Goal: Task Accomplishment & Management: Use online tool/utility

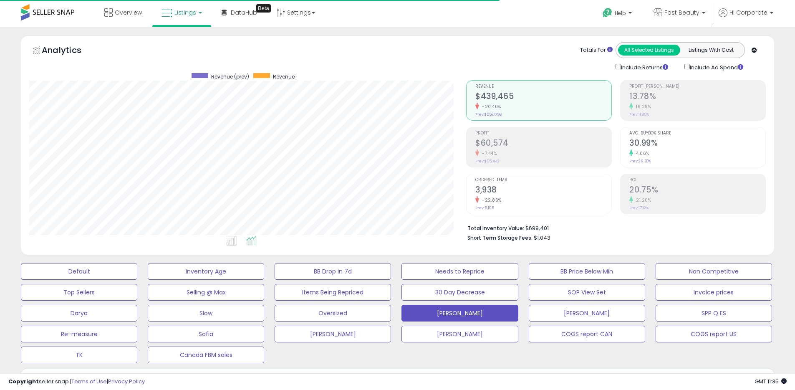
scroll to position [171, 437]
click at [677, 12] on span "Fast Beauty" at bounding box center [681, 12] width 35 height 8
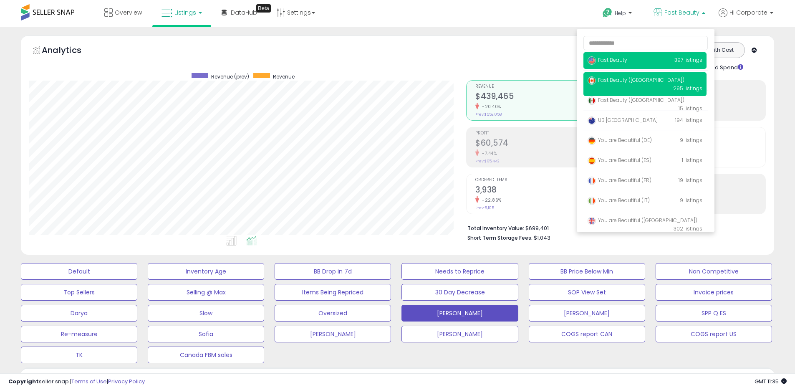
click at [629, 83] on span "Fast Beauty ([GEOGRAPHIC_DATA])" at bounding box center [635, 79] width 97 height 7
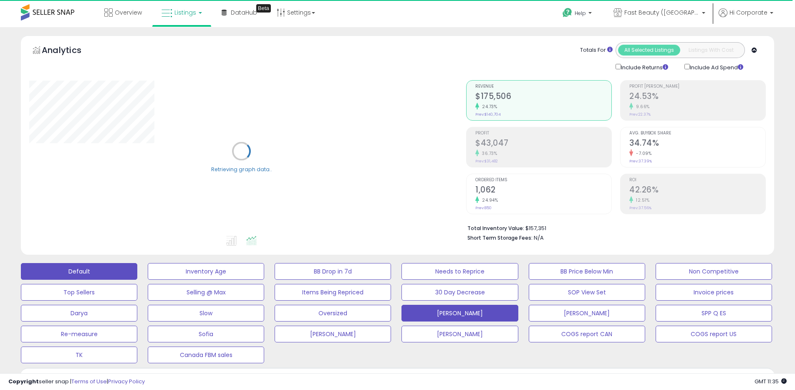
click at [115, 270] on button "Default" at bounding box center [79, 271] width 116 height 17
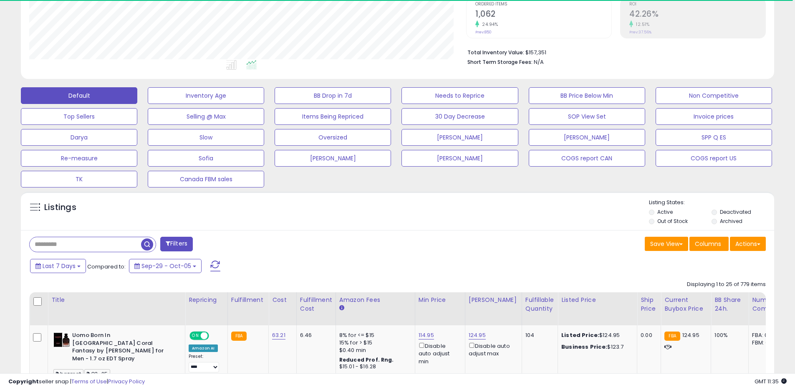
scroll to position [258, 0]
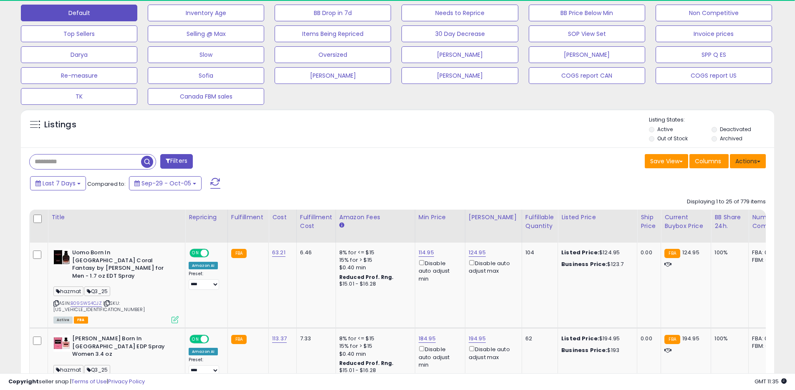
click at [745, 159] on button "Actions" at bounding box center [747, 161] width 36 height 14
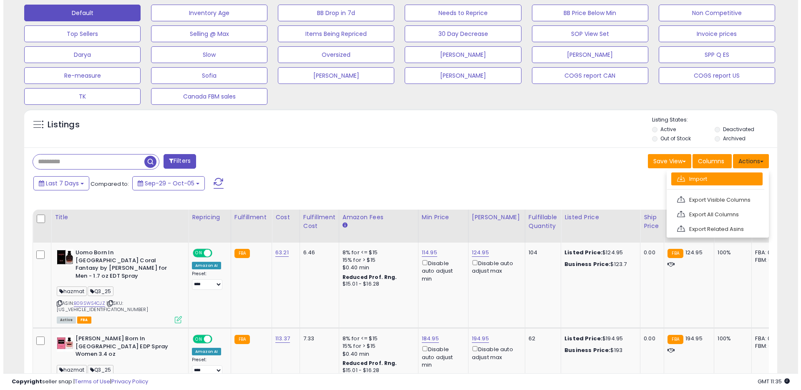
scroll to position [171, 437]
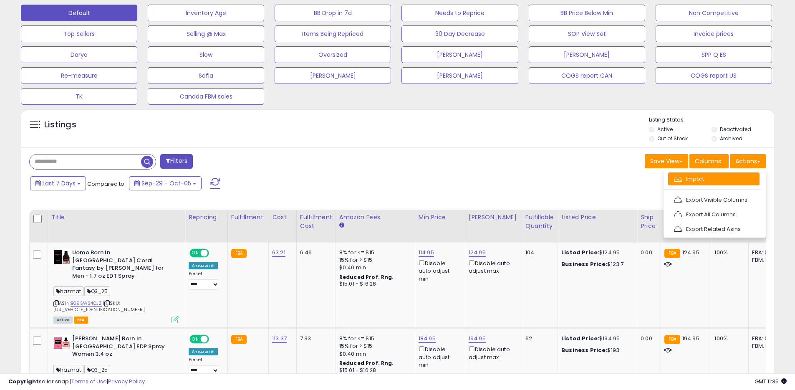
click at [709, 176] on link "Import" at bounding box center [713, 178] width 91 height 13
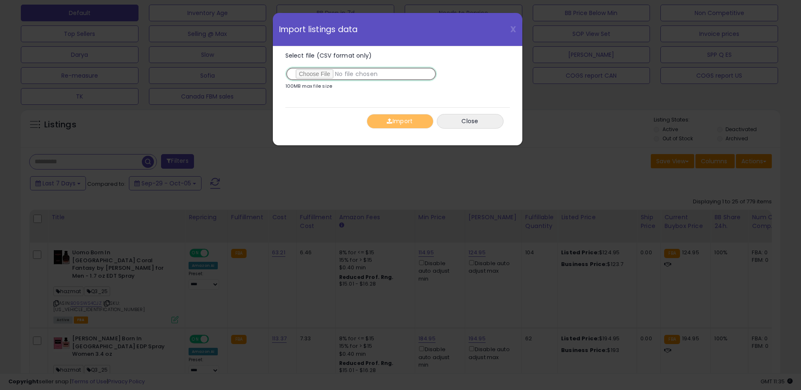
click at [316, 78] on input "Select file (CSV format only)" at bounding box center [360, 74] width 151 height 14
type input "**********"
click at [398, 118] on button "Import" at bounding box center [400, 121] width 67 height 15
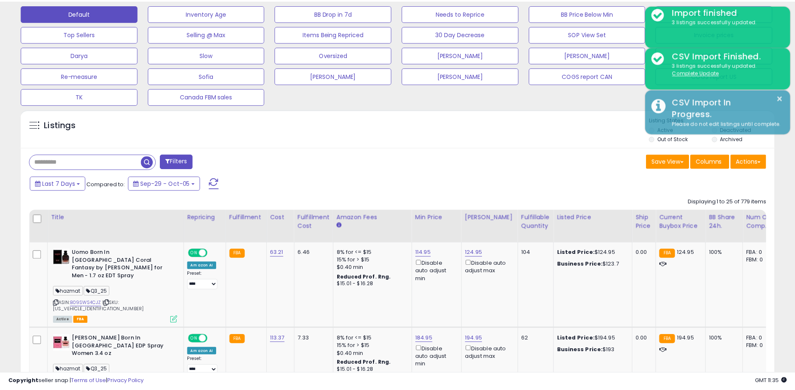
scroll to position [416900, 416635]
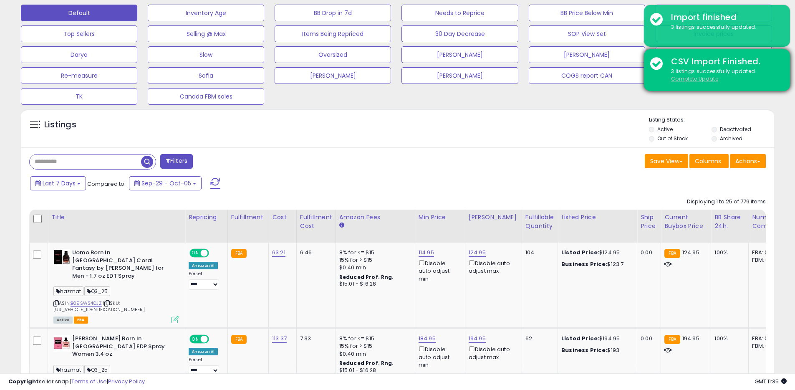
click at [694, 80] on u "Complete Update" at bounding box center [694, 78] width 47 height 7
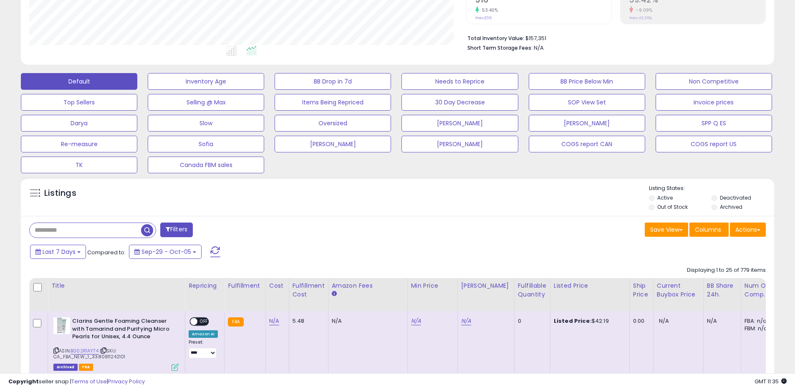
scroll to position [0, 0]
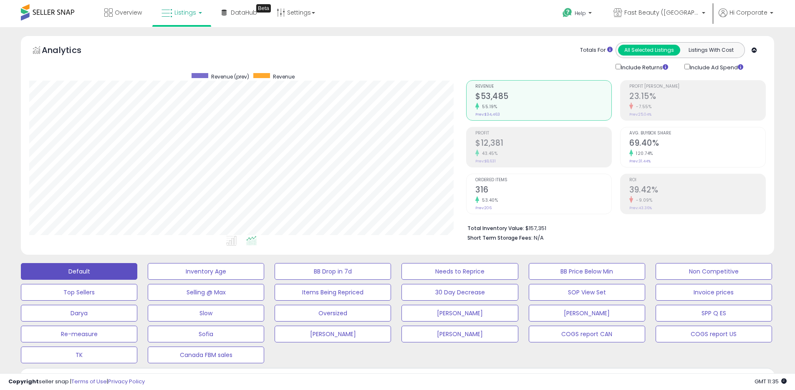
click at [581, 41] on div "Analytics Totals For All Selected Listings Listings With Cost Include Returns I…" at bounding box center [397, 144] width 753 height 219
click at [684, 13] on span "Fast Beauty ([GEOGRAPHIC_DATA])" at bounding box center [661, 12] width 75 height 8
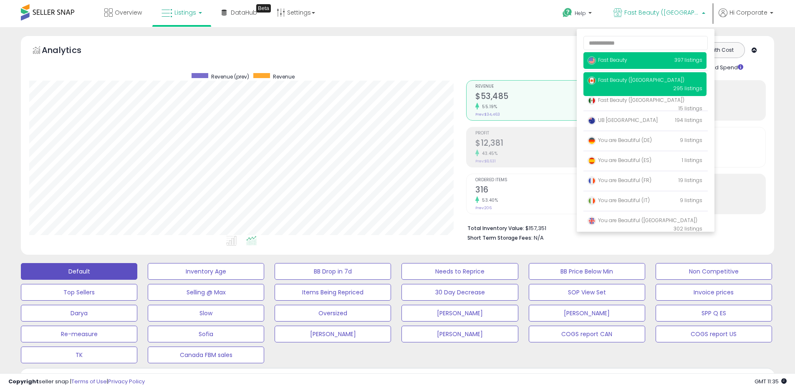
click at [606, 56] on span "Fast Beauty" at bounding box center [607, 59] width 40 height 7
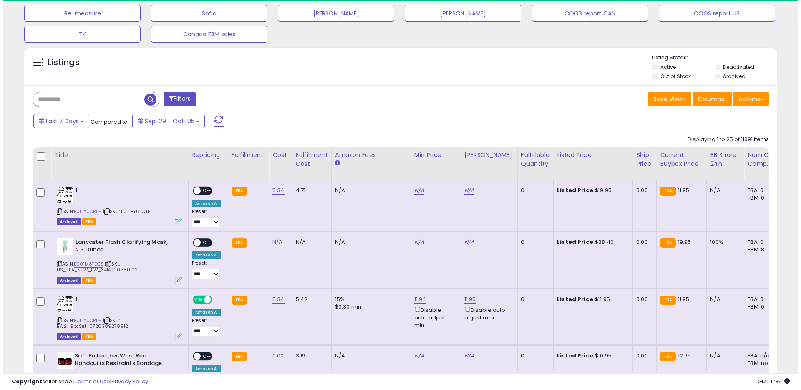
scroll to position [103, 0]
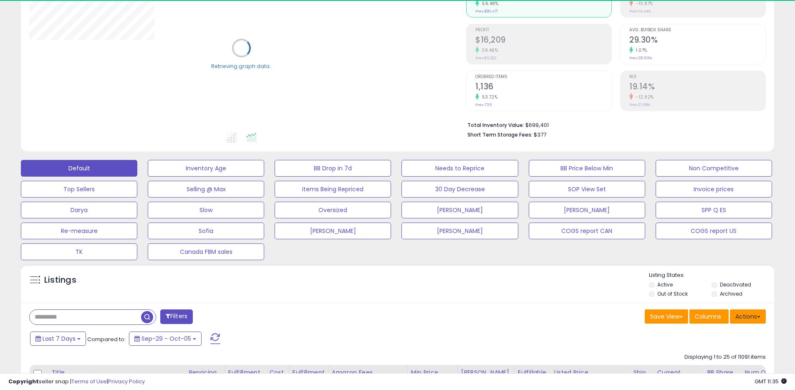
click at [753, 322] on button "Actions" at bounding box center [747, 316] width 36 height 14
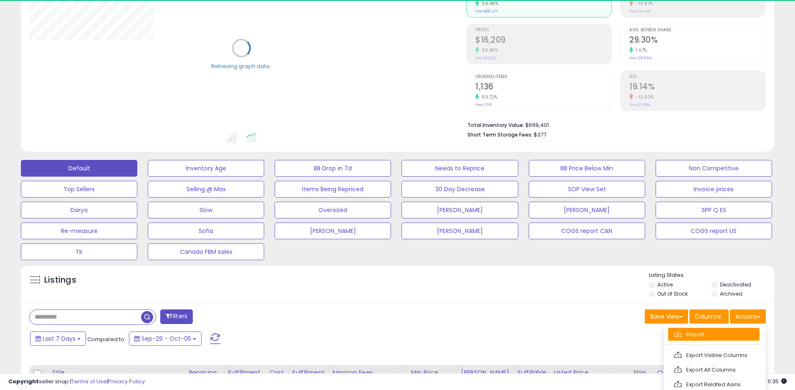
click at [695, 336] on link "Import" at bounding box center [713, 333] width 91 height 13
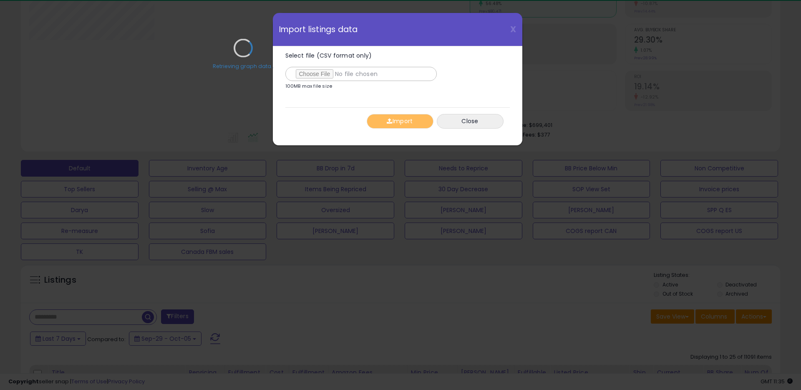
click at [305, 77] on div "Retrieving graph data.." at bounding box center [243, 54] width 440 height 171
click at [308, 73] on div "Retrieving graph data.." at bounding box center [243, 54] width 440 height 171
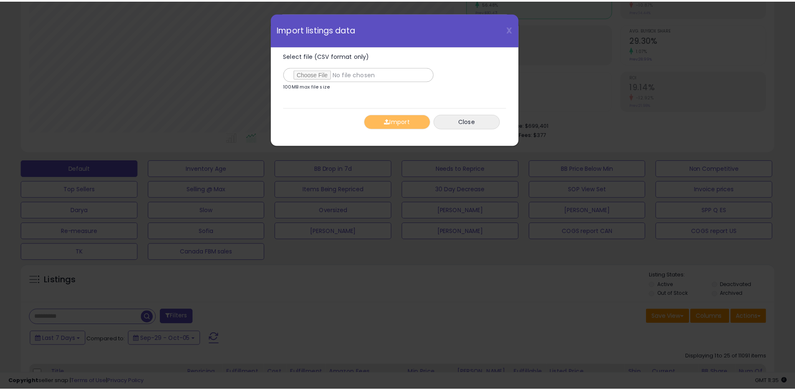
scroll to position [171, 440]
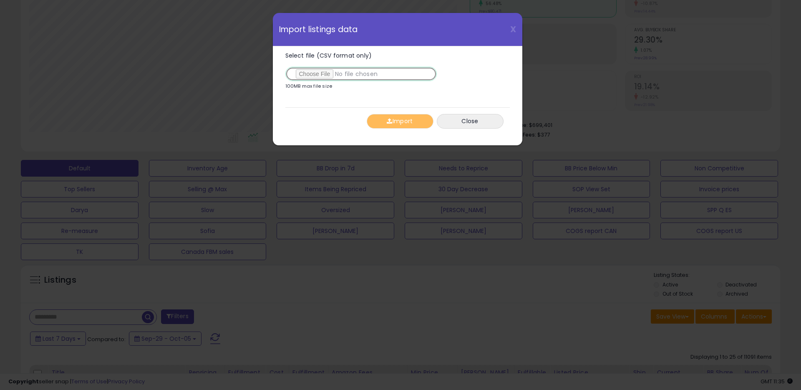
click at [318, 74] on input "Select file (CSV format only)" at bounding box center [360, 74] width 151 height 14
type input "**********"
click at [394, 118] on button "Import" at bounding box center [400, 121] width 67 height 15
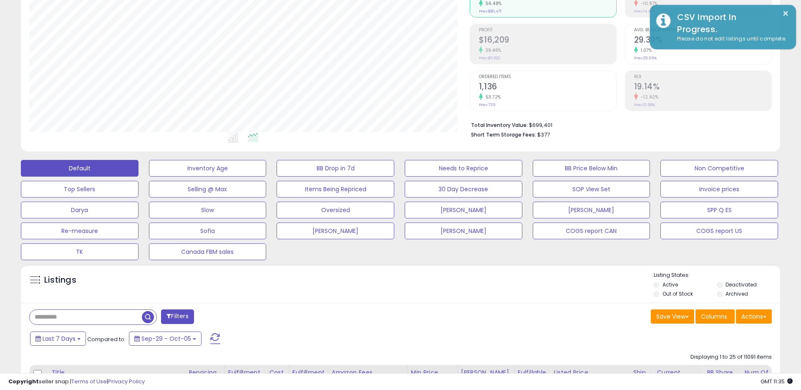
scroll to position [416900, 416635]
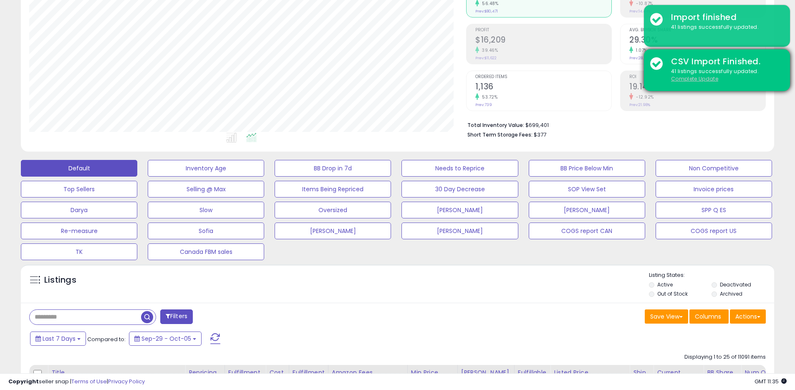
click at [692, 77] on u "Complete Update" at bounding box center [694, 78] width 47 height 7
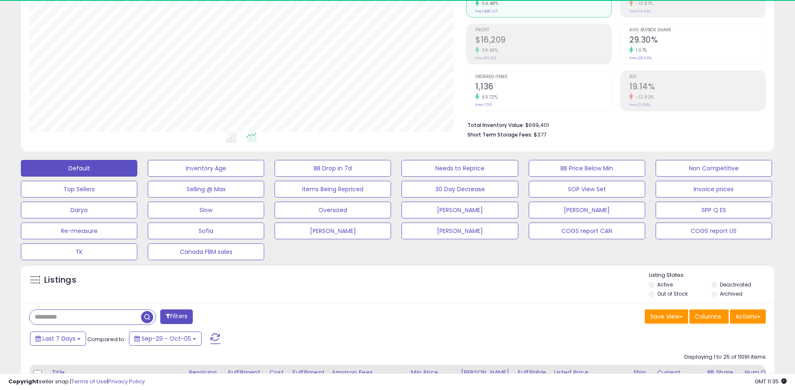
scroll to position [171, 437]
